Goal: Use online tool/utility: Utilize a website feature to perform a specific function

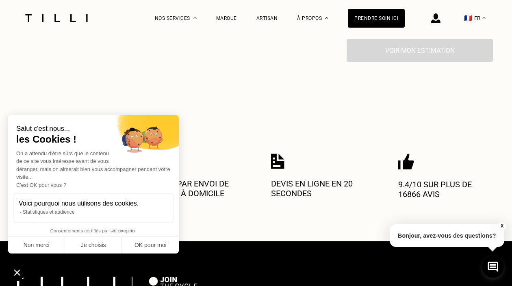
scroll to position [331, 0]
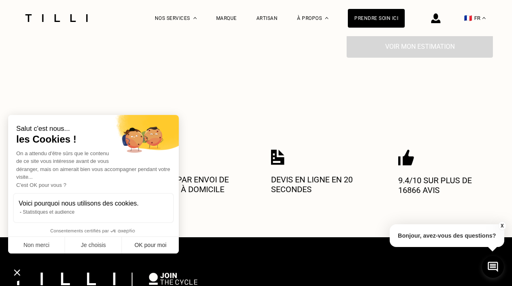
click at [142, 244] on button "OK pour moi" at bounding box center [150, 245] width 57 height 17
checkbox input "true"
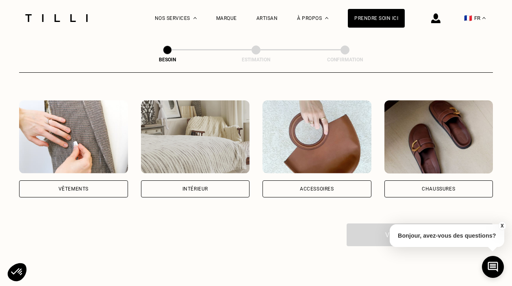
scroll to position [135, 0]
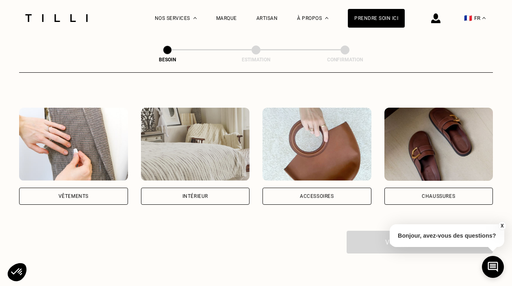
click at [191, 194] on div "Intérieur" at bounding box center [196, 196] width 26 height 5
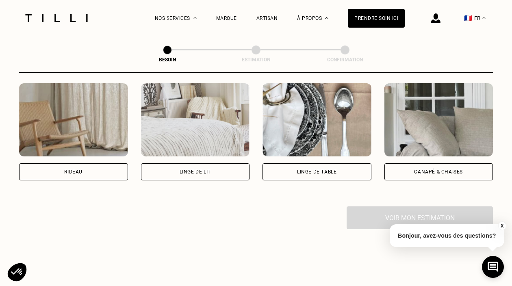
scroll to position [383, 0]
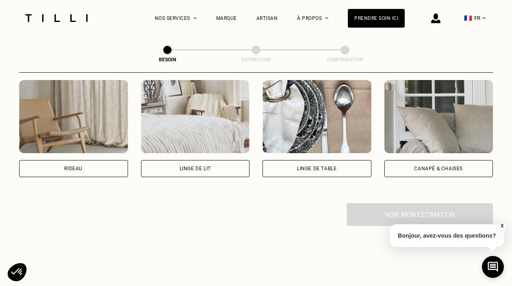
click at [63, 160] on div "Rideau" at bounding box center [73, 168] width 109 height 17
select select "FR"
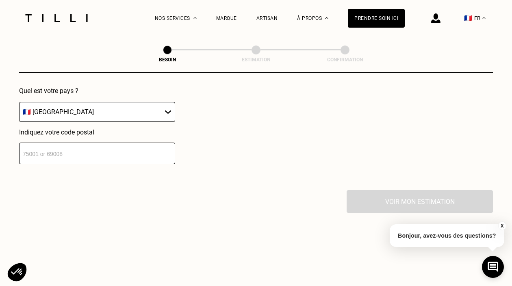
scroll to position [589, 0]
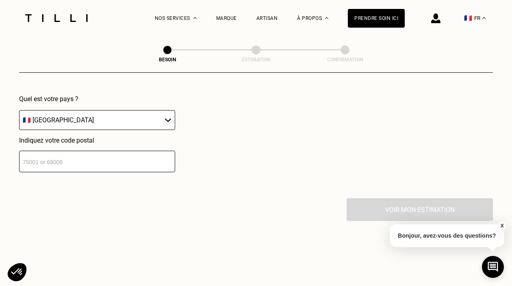
click at [91, 155] on input "number" at bounding box center [97, 162] width 156 height 22
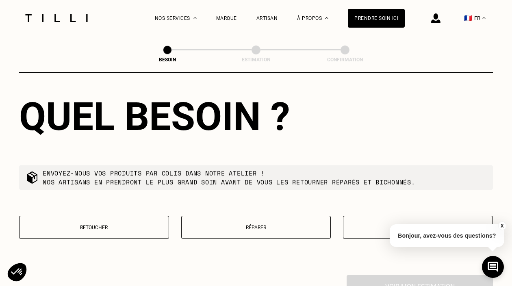
scroll to position [733, 0]
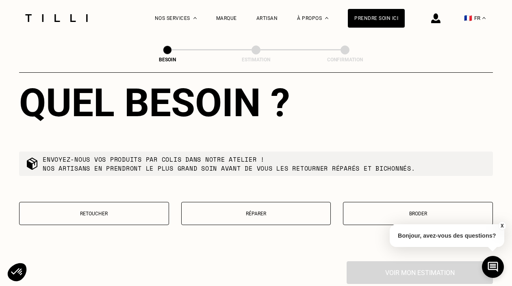
type input "77810"
click at [98, 211] on p "Retoucher" at bounding box center [94, 214] width 141 height 6
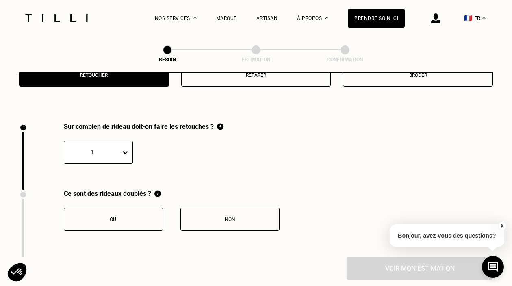
scroll to position [897, 0]
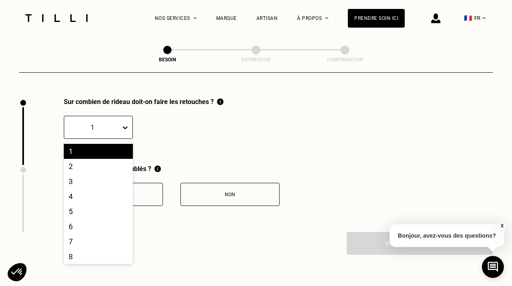
click at [126, 124] on icon at bounding box center [125, 128] width 8 height 8
click at [95, 219] on div "6" at bounding box center [98, 226] width 69 height 15
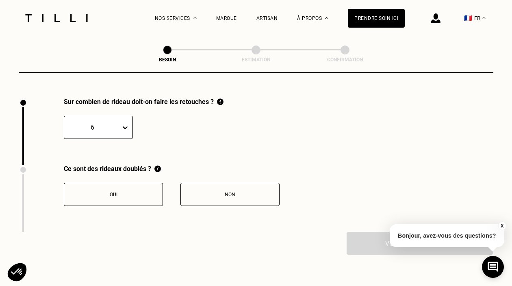
click at [129, 192] on div "Oui" at bounding box center [113, 195] width 90 height 6
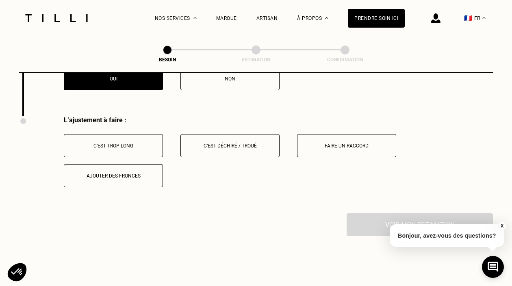
scroll to position [1031, 0]
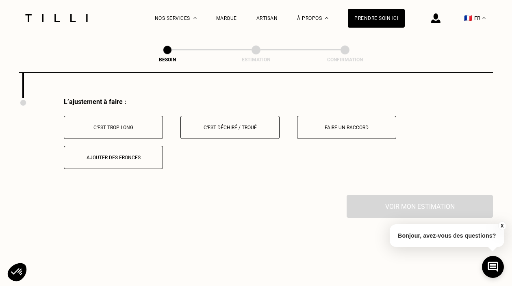
click at [129, 185] on div "L’ajustement à faire : C‘est trop long C‘est déchiré / troué Faire un raccord A…" at bounding box center [256, 146] width 474 height 97
click at [117, 117] on button "C‘est trop long" at bounding box center [113, 127] width 99 height 23
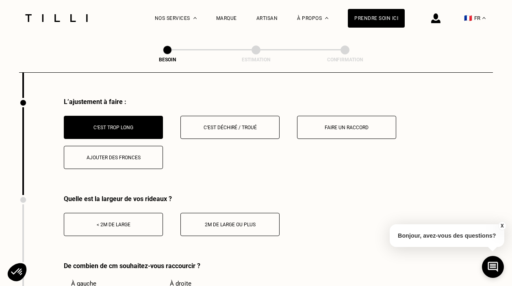
click at [137, 213] on button "< 2m de large" at bounding box center [113, 224] width 99 height 23
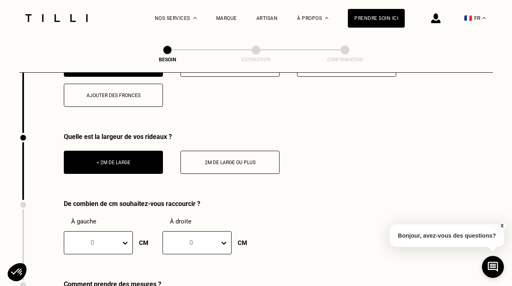
scroll to position [1104, 0]
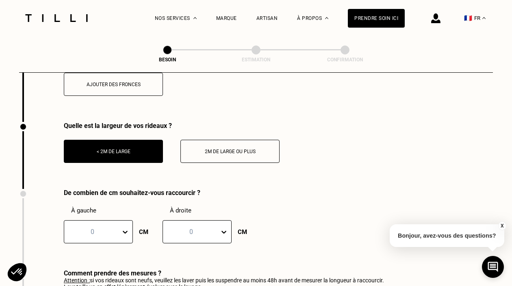
click at [125, 224] on div "0" at bounding box center [98, 231] width 69 height 23
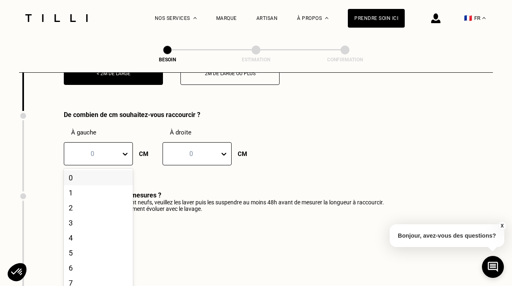
scroll to position [1183, 0]
click at [78, 221] on div "3" at bounding box center [98, 222] width 69 height 15
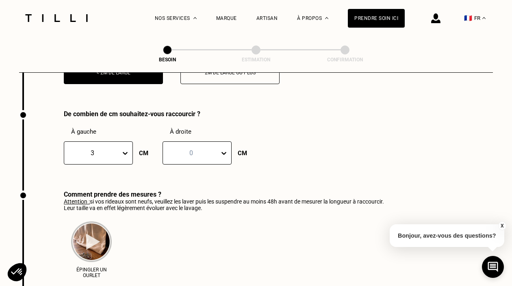
click at [229, 146] on div at bounding box center [225, 153] width 11 height 15
click at [173, 215] on div "3" at bounding box center [197, 222] width 69 height 15
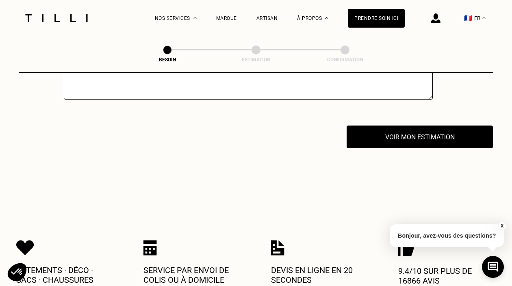
scroll to position [1472, 0]
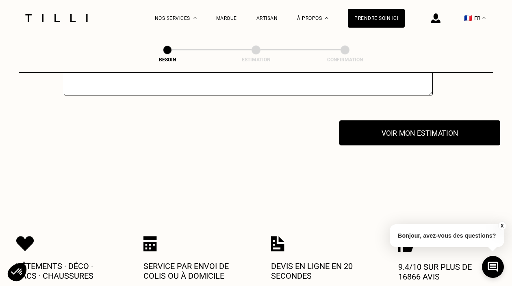
click at [414, 125] on button "Voir mon estimation" at bounding box center [420, 132] width 161 height 25
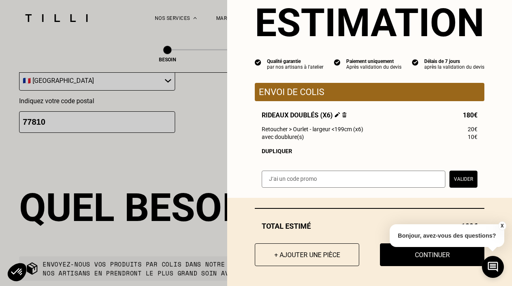
scroll to position [616, 0]
